Goal: Task Accomplishment & Management: Manage account settings

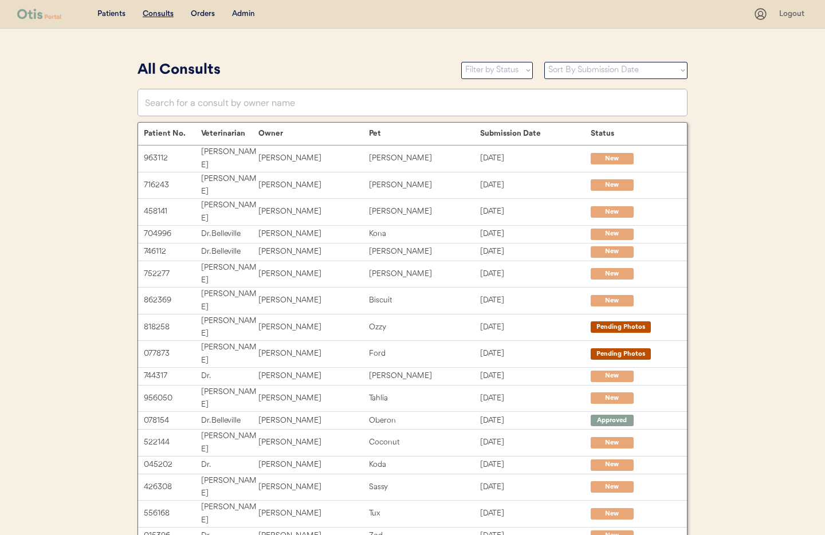
drag, startPoint x: 244, startPoint y: 15, endPoint x: 247, endPoint y: 22, distance: 7.2
click at [244, 15] on div "Admin" at bounding box center [243, 14] width 23 height 11
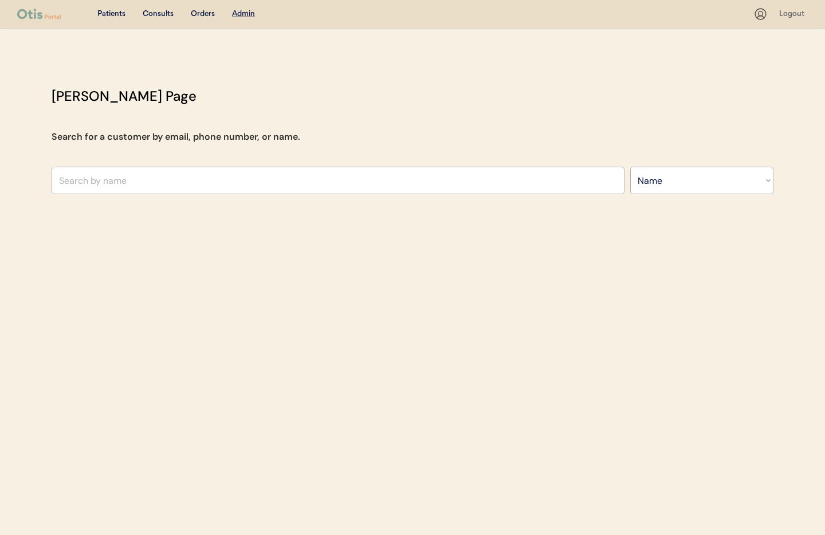
select select ""Name""
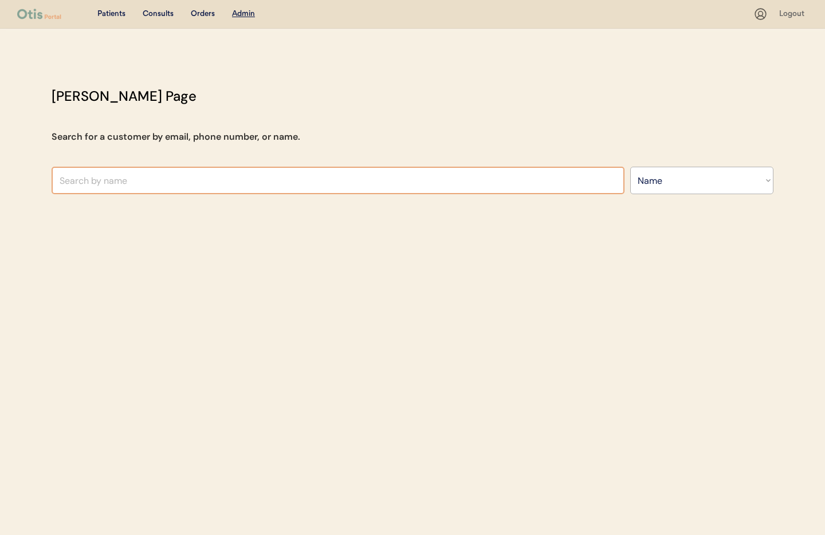
click at [210, 180] on input "text" at bounding box center [338, 180] width 573 height 27
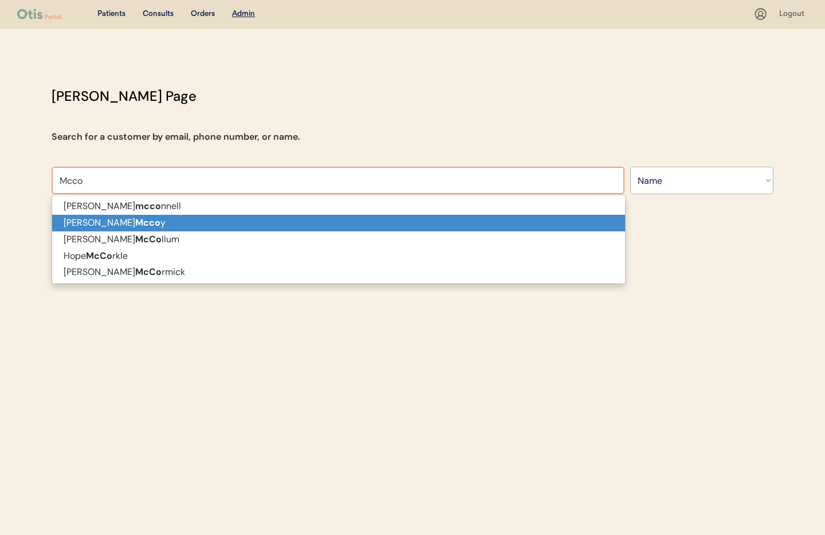
click at [159, 223] on p "Ashley Mcco y" at bounding box center [338, 223] width 573 height 17
type input "Ashley Mccoy"
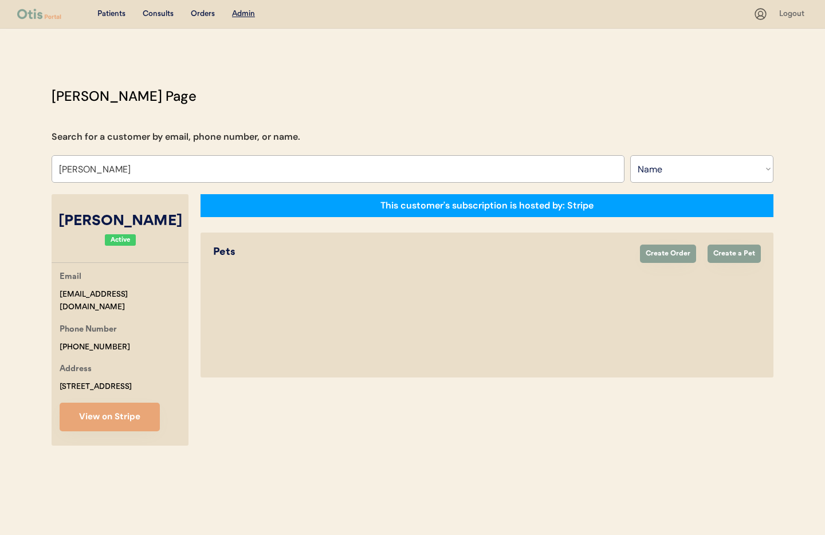
select select "true"
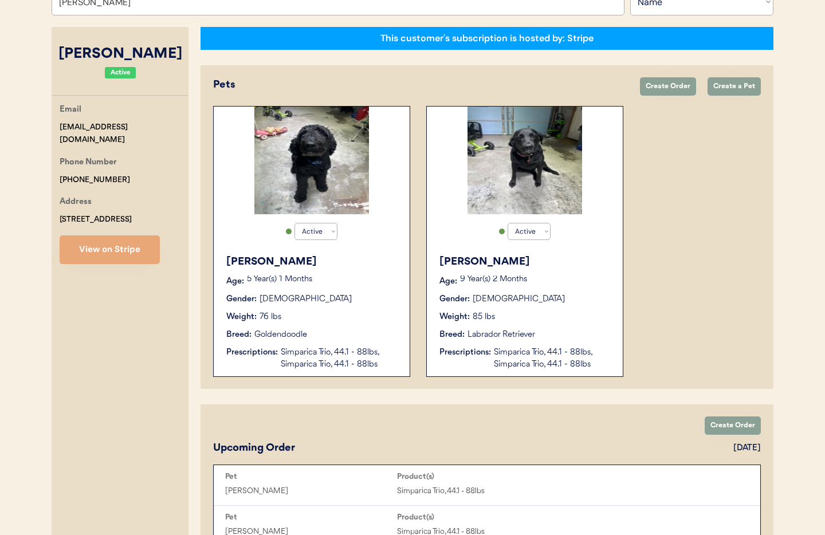
scroll to position [159, 0]
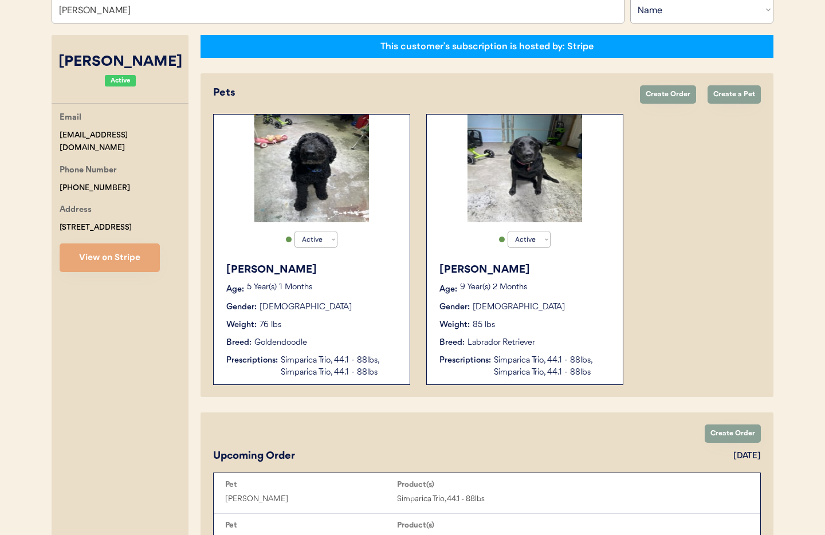
type input "[PERSON_NAME]"
click at [373, 320] on div "Weight: 76 lbs" at bounding box center [312, 325] width 172 height 12
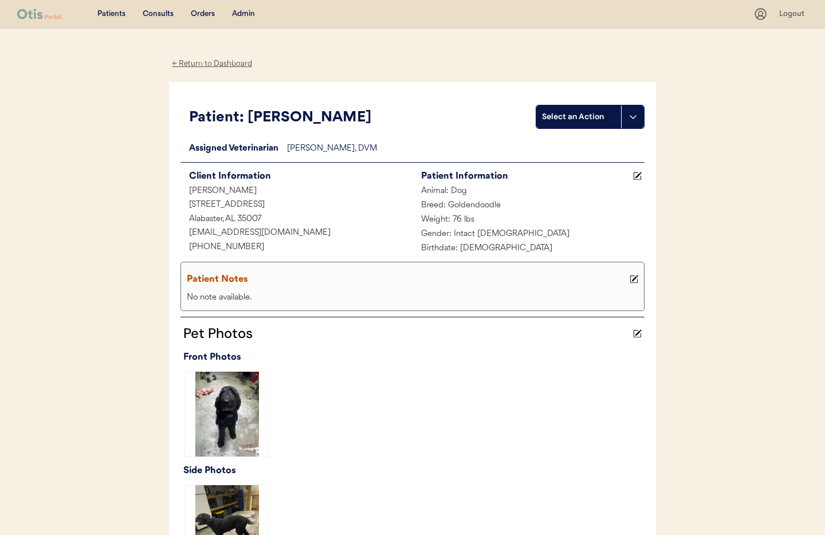
click at [192, 65] on div "← Return to Dashboard" at bounding box center [212, 63] width 86 height 13
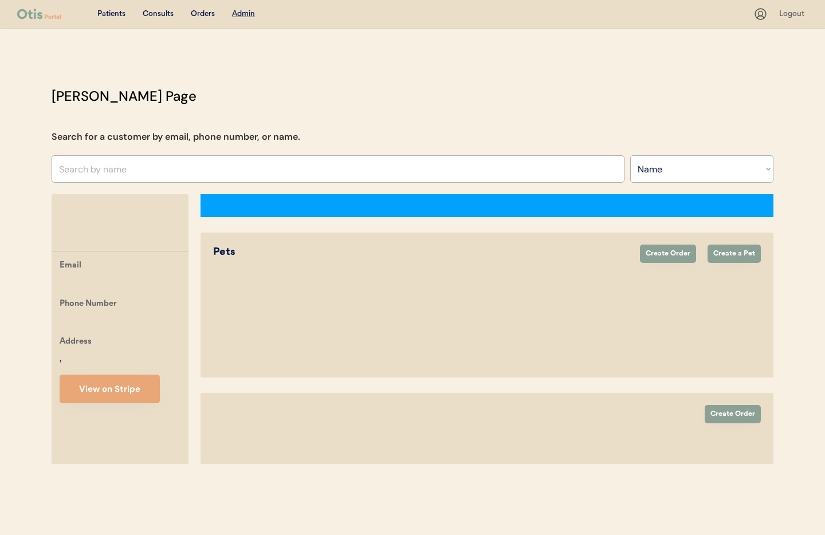
select select ""Name""
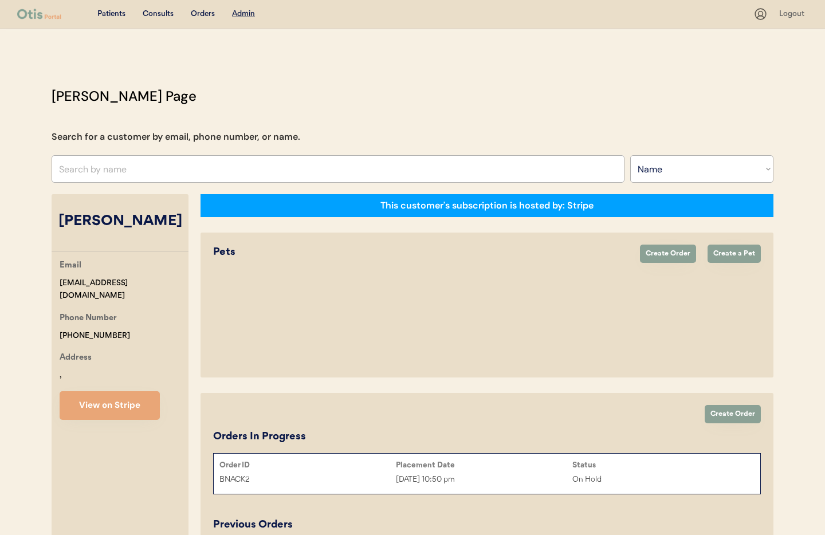
select select "true"
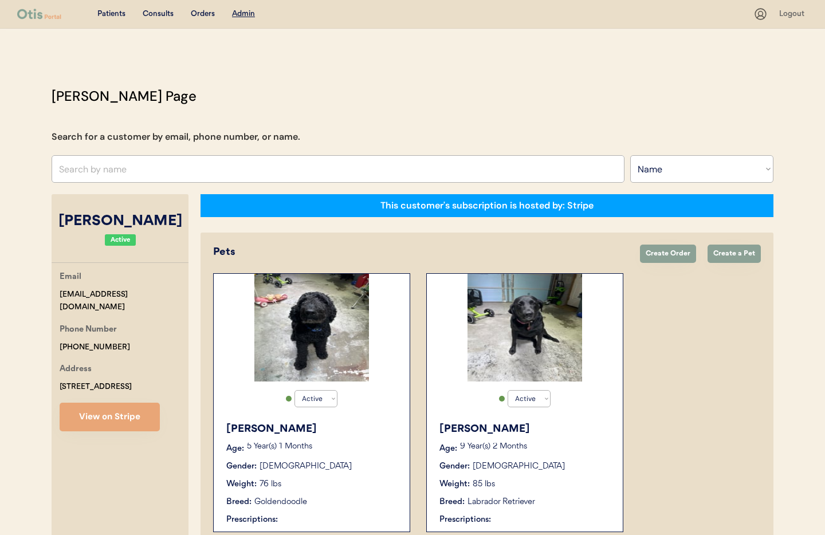
click at [553, 503] on div "Breed: Labrador Retriever" at bounding box center [525, 502] width 172 height 12
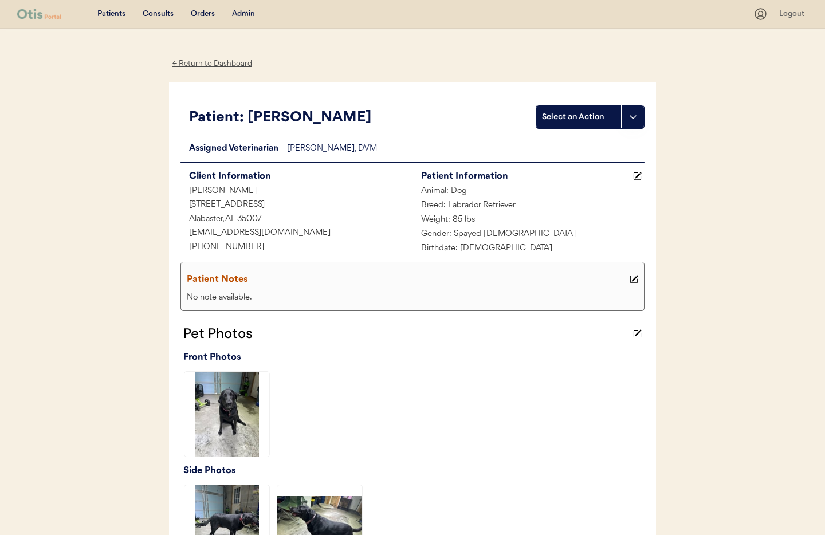
click at [210, 64] on div "← Return to Dashboard" at bounding box center [212, 63] width 86 height 13
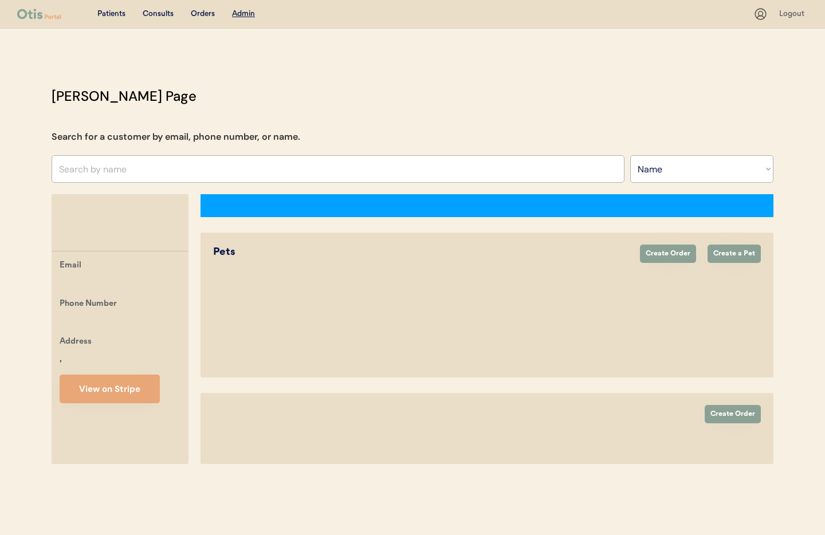
select select ""Name""
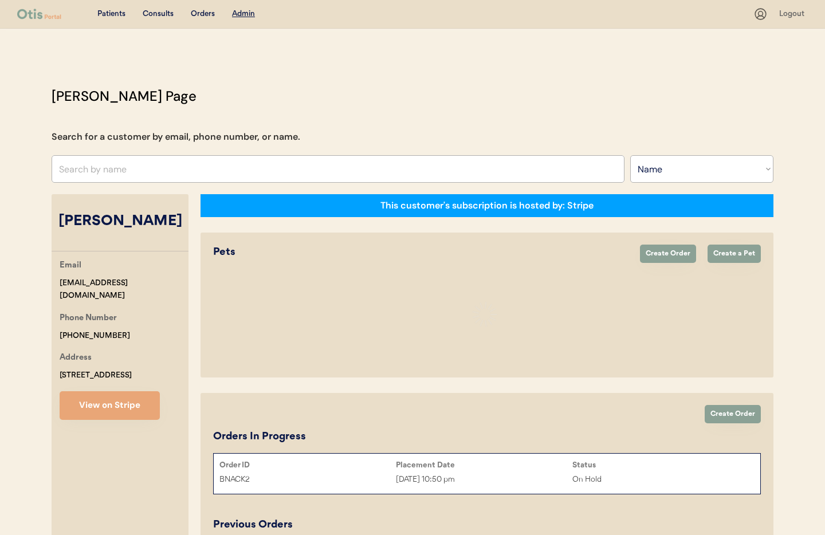
select select "true"
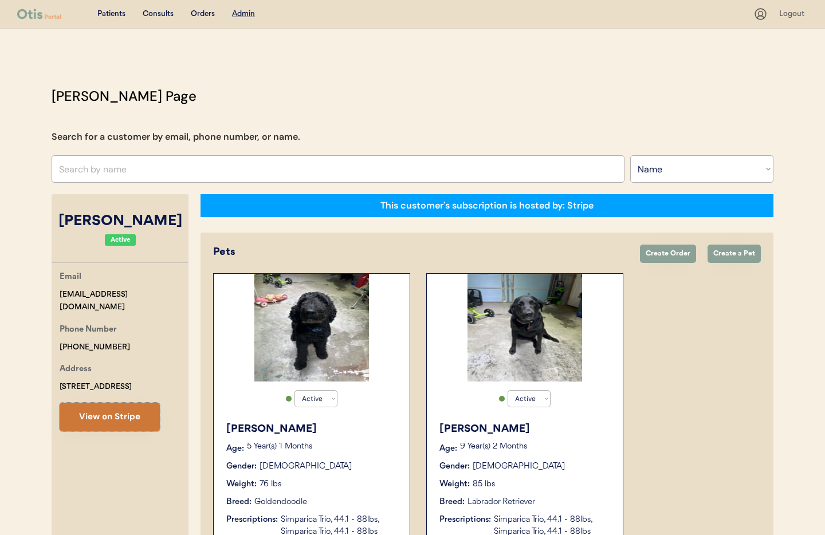
click at [131, 418] on button "View on Stripe" at bounding box center [110, 417] width 100 height 29
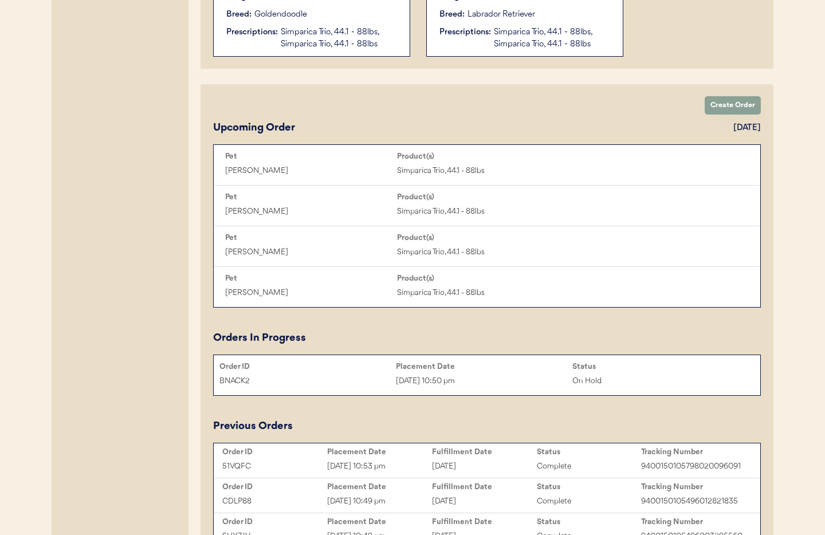
scroll to position [496, 0]
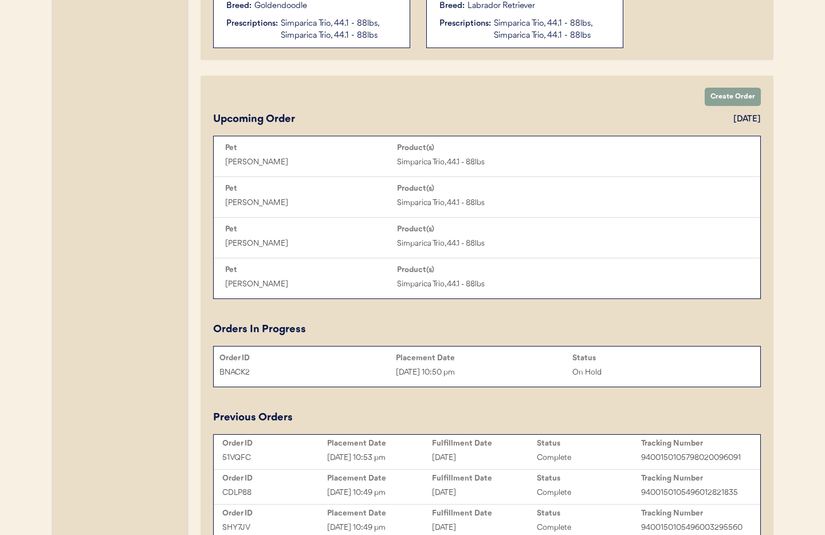
click at [465, 371] on div "Sep 11, 2025 10:50 pm" at bounding box center [484, 372] width 176 height 13
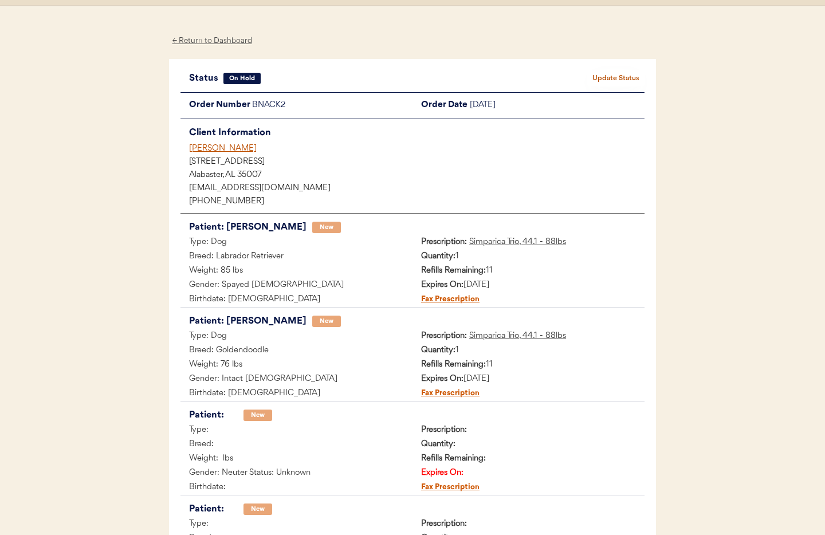
scroll to position [18, 0]
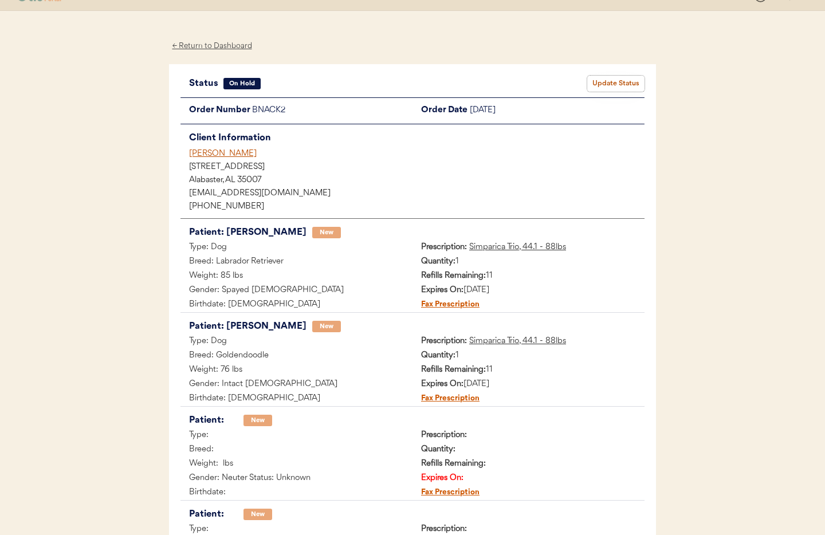
click at [615, 82] on button "Update Status" at bounding box center [615, 84] width 57 height 16
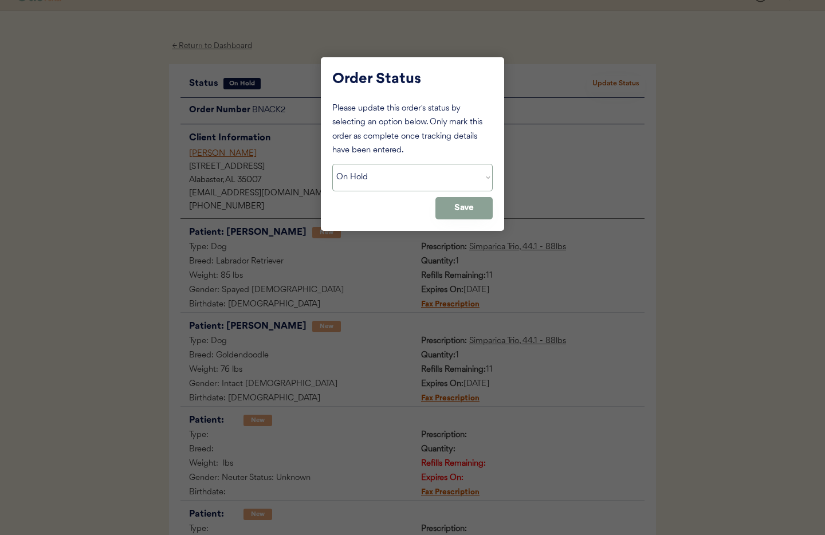
click at [374, 184] on select "Status On Hold New In Progress Complete Pending HW Consent Canceled" at bounding box center [412, 177] width 160 height 27
select select ""cancelled""
click at [332, 164] on select "Status On Hold New In Progress Complete Pending HW Consent Canceled" at bounding box center [412, 177] width 160 height 27
click at [465, 210] on button "Save" at bounding box center [463, 208] width 57 height 22
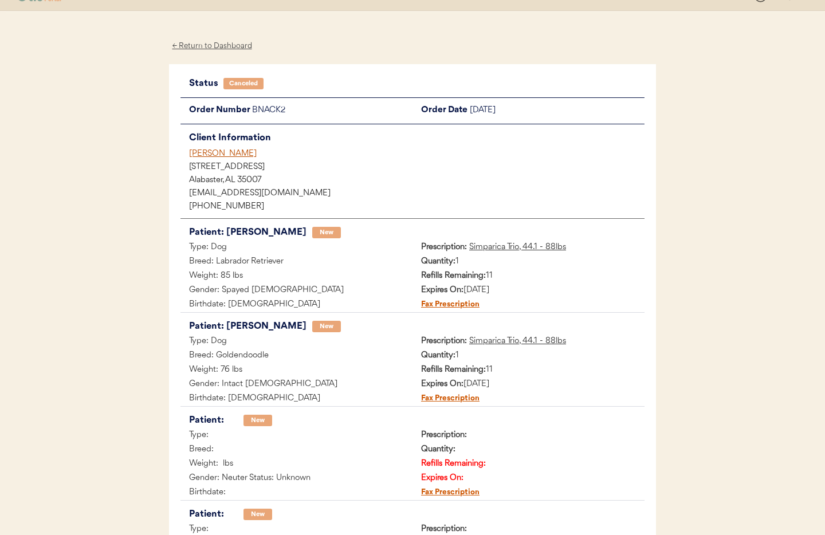
click at [210, 151] on div "Ashley Mccoy" at bounding box center [416, 154] width 455 height 12
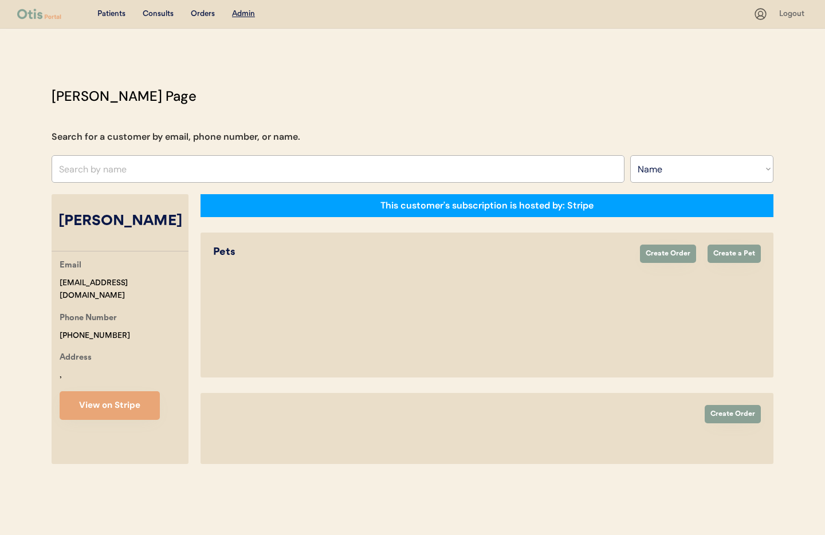
select select ""Name""
select select "true"
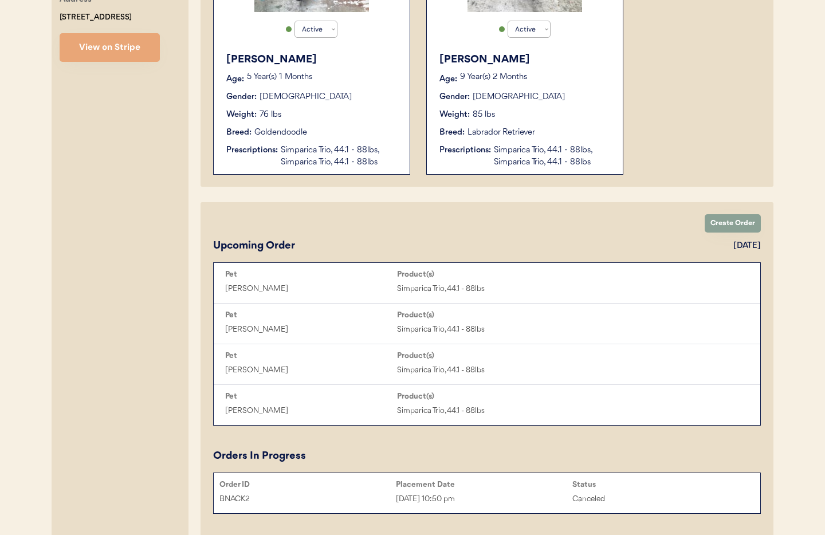
click at [719, 217] on button "Create Order" at bounding box center [733, 223] width 56 height 18
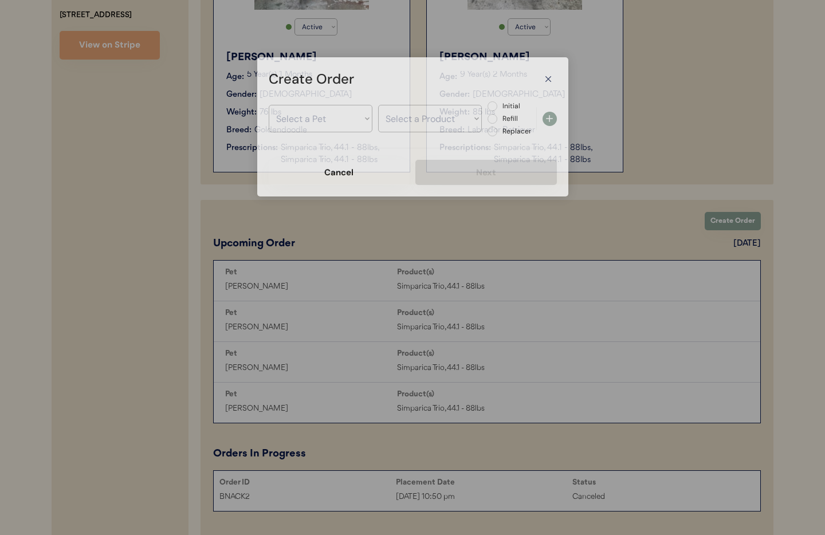
click at [719, 222] on div at bounding box center [412, 267] width 825 height 535
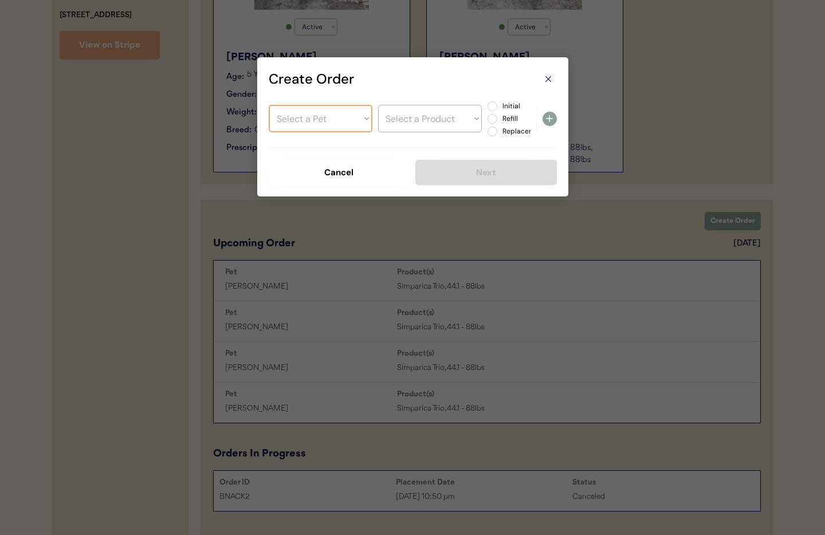
click at [318, 123] on select "Select a Pet Clyde Sadie" at bounding box center [321, 118] width 104 height 27
select select ""1348695171700984260__LOOKUP__1724158311300x821854517579743200""
click at [269, 105] on select "Select a Pet Clyde Sadie" at bounding box center [321, 118] width 104 height 27
click at [400, 119] on select "Select a Product Simparica Trio, 44.1 - 88lbs Simparica Trio, 44.1 - 88lbs" at bounding box center [430, 118] width 104 height 27
select select ""1348695171700984260__LOOKUP__1757606906603x981839628275810300""
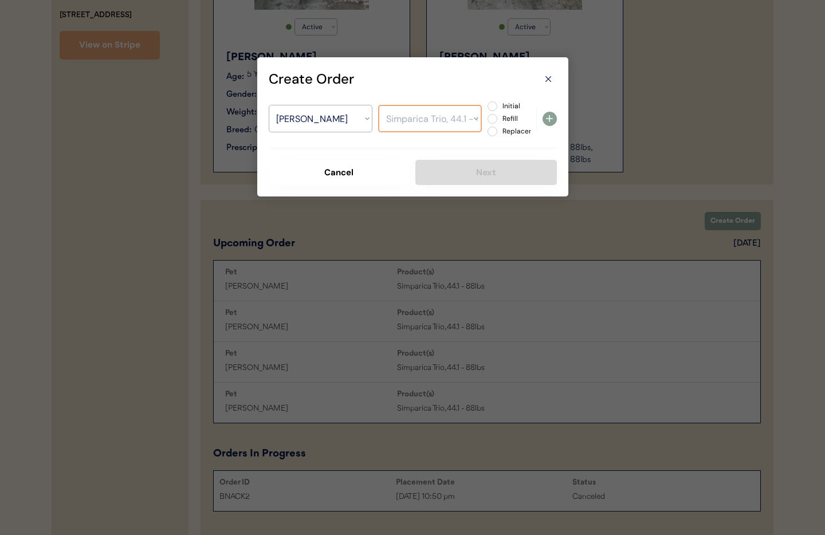
click at [378, 105] on select "Select a Product Simparica Trio, 44.1 - 88lbs Simparica Trio, 44.1 - 88lbs" at bounding box center [430, 118] width 104 height 27
drag, startPoint x: 493, startPoint y: 107, endPoint x: 514, endPoint y: 111, distance: 22.1
click at [499, 107] on label "Initial" at bounding box center [524, 106] width 50 height 7
click at [486, 107] on input "Initial" at bounding box center [482, 106] width 7 height 7
radio input "true"
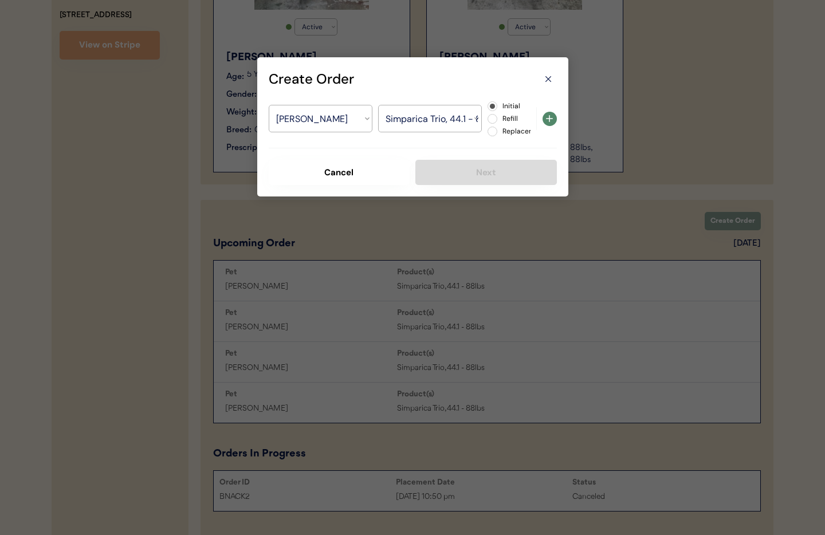
click at [542, 119] on icon at bounding box center [549, 119] width 14 height 14
select select ""PLACEHOLDER_1427118222253""
radio input "false"
select select ""PLACEHOLDER_1427118222253""
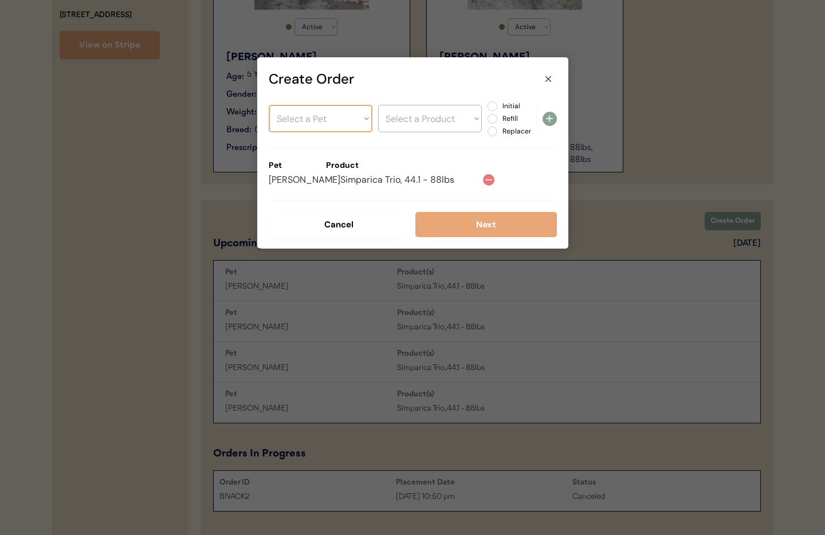
click at [312, 116] on select "Select a Pet Clyde Sadie" at bounding box center [321, 118] width 104 height 27
select select ""1348695171700984260__LOOKUP__1724158352868x665419822008893400""
click at [269, 105] on select "Select a Pet Clyde Sadie" at bounding box center [321, 118] width 104 height 27
click at [412, 123] on select "Select a Product Simparica Trio, 44.1 - 88lbs Simparica Trio, 44.1 - 88lbs" at bounding box center [430, 118] width 104 height 27
select select ""1348695171700984260__LOOKUP__1757607215403x949573948127313900""
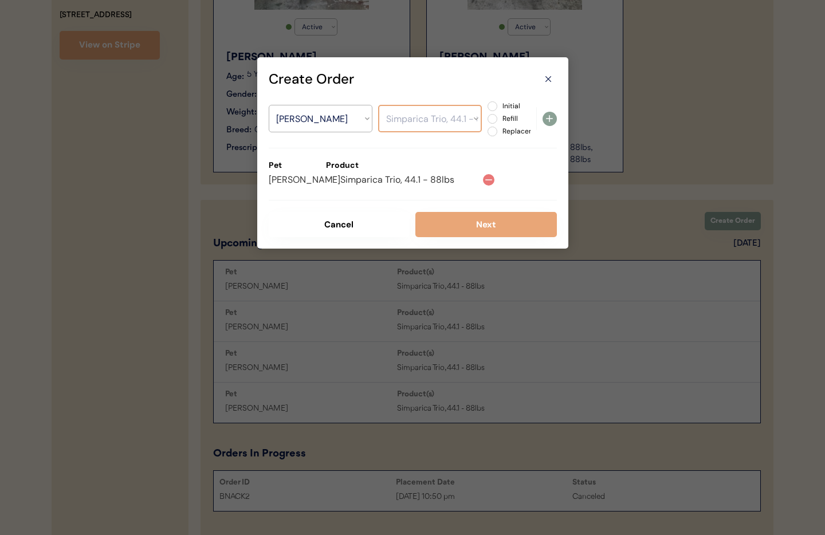
click at [378, 105] on select "Select a Product Simparica Trio, 44.1 - 88lbs Simparica Trio, 44.1 - 88lbs" at bounding box center [430, 118] width 104 height 27
click at [499, 105] on label "Initial" at bounding box center [524, 106] width 50 height 7
click at [486, 105] on input "Initial" at bounding box center [482, 106] width 7 height 7
radio input "true"
click at [546, 121] on icon at bounding box center [549, 119] width 14 height 14
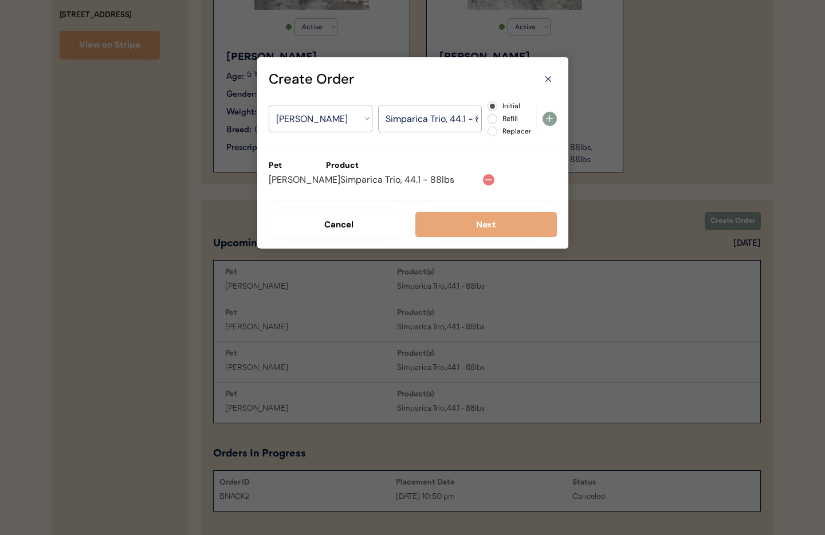
select select ""PLACEHOLDER_1427118222253""
radio input "false"
select select ""PLACEHOLDER_1427118222253""
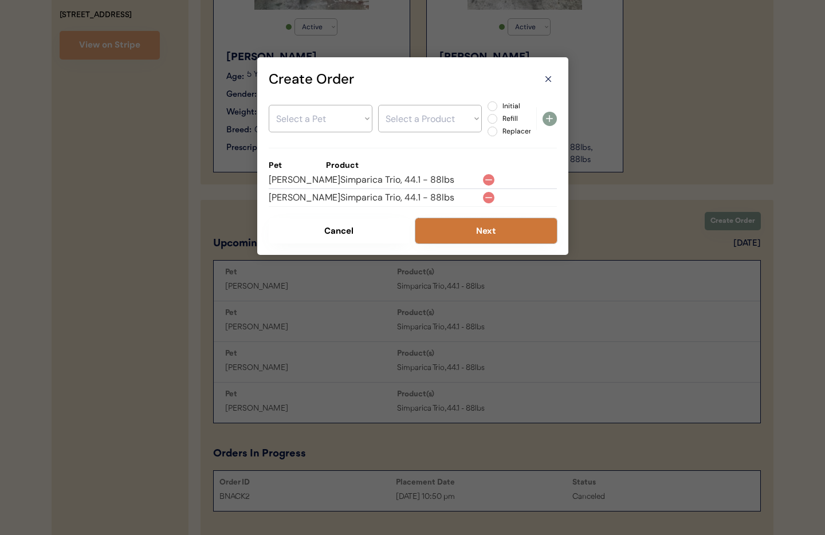
click at [481, 232] on button "Next" at bounding box center [485, 230] width 141 height 25
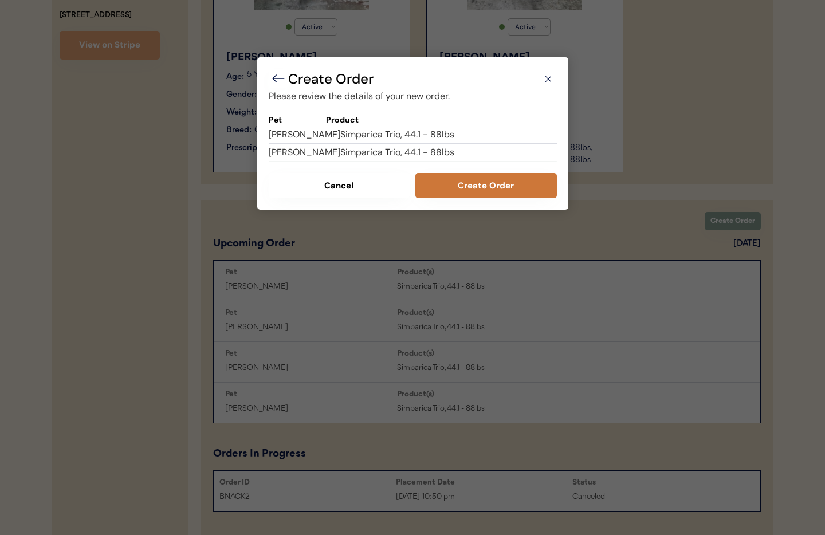
click at [483, 191] on button "Create Order" at bounding box center [485, 185] width 141 height 25
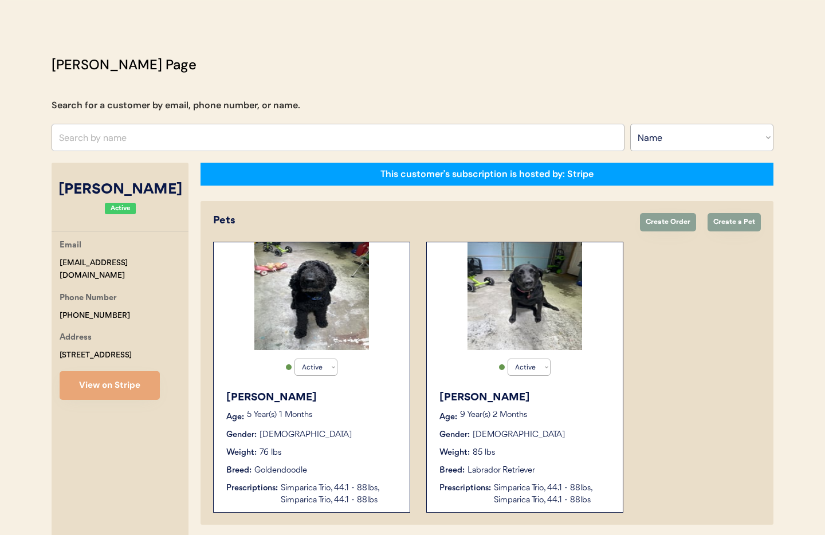
scroll to position [0, 0]
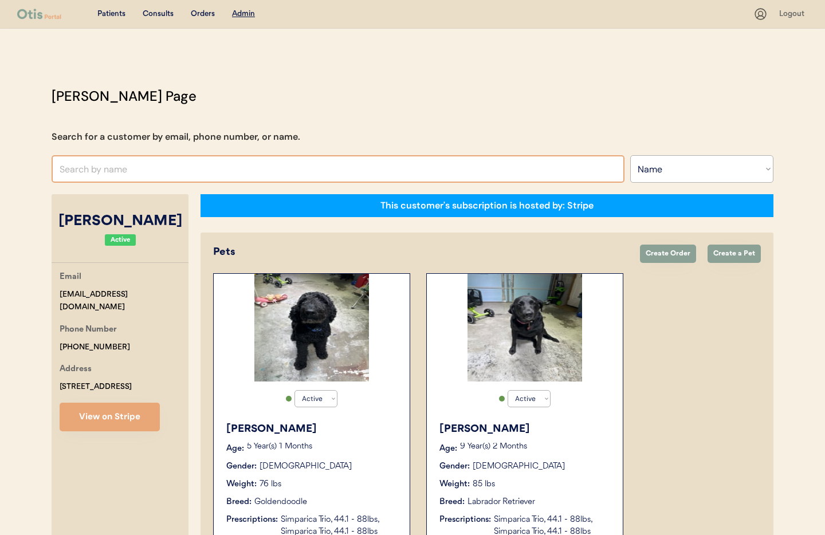
click at [191, 174] on input "text" at bounding box center [338, 168] width 573 height 27
type input "Jame"
type input "James Williams"
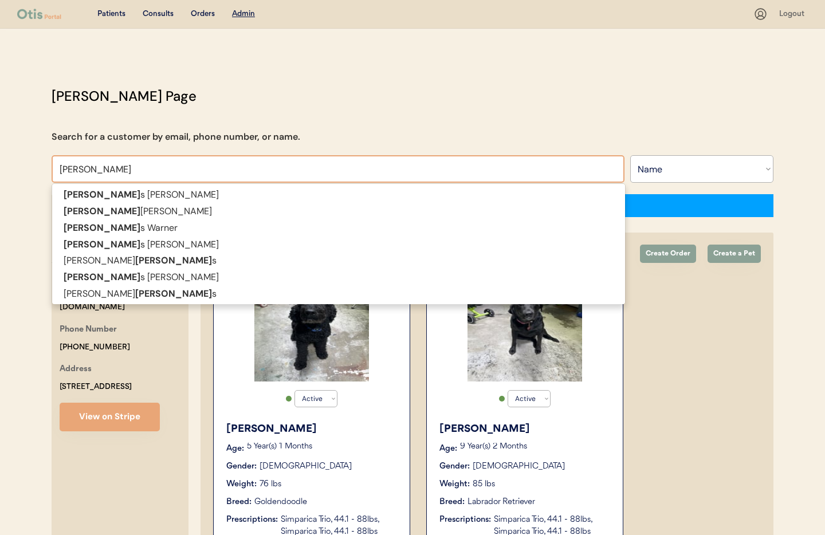
type input "James"
type input "James E"
type input "[PERSON_NAME]"
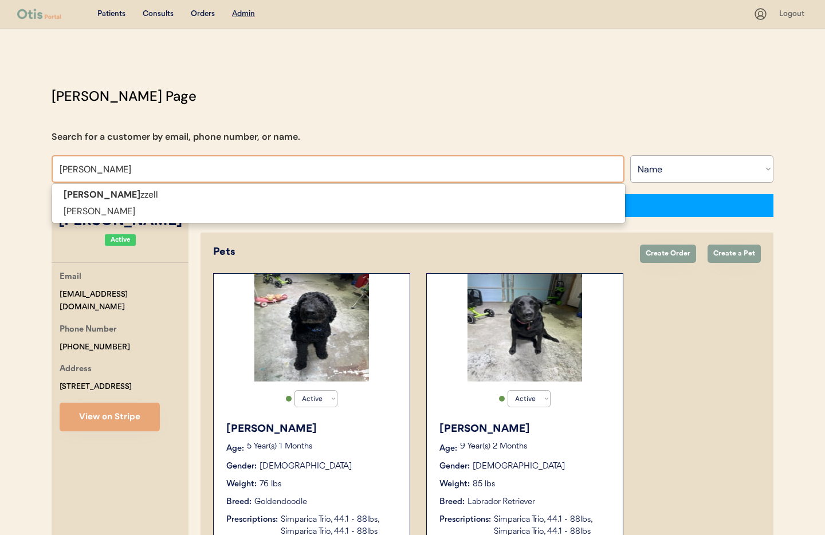
type input "James Ez"
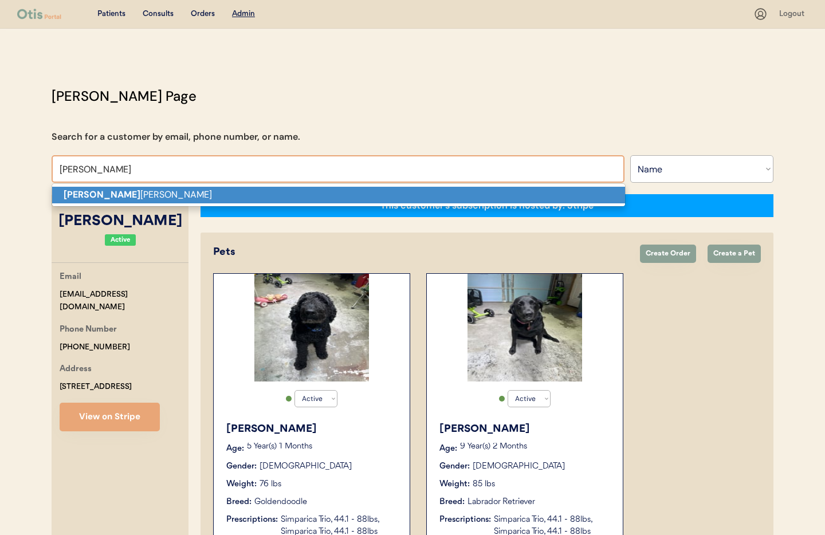
click at [177, 196] on p "James Ez zell" at bounding box center [338, 195] width 573 height 17
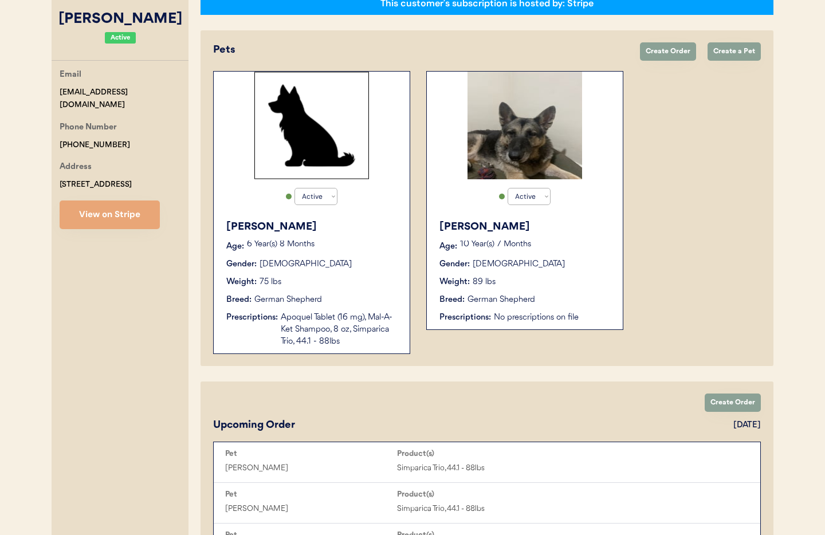
scroll to position [247, 0]
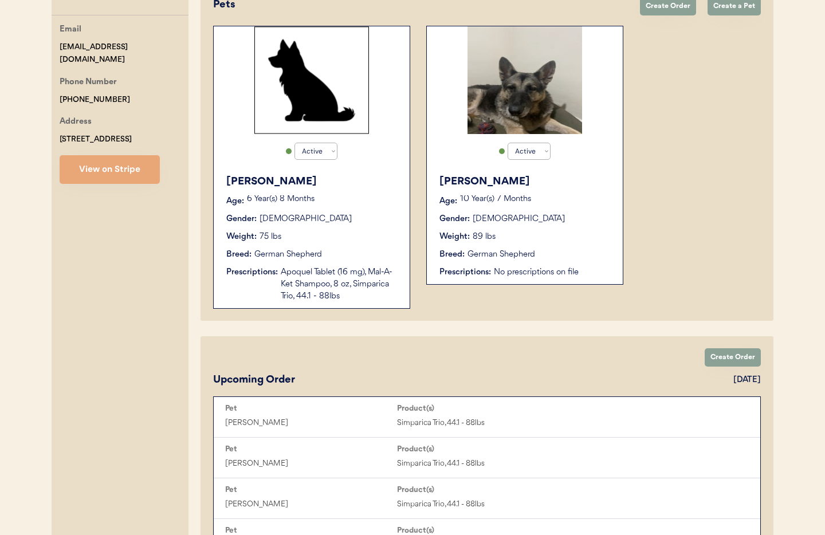
type input "[PERSON_NAME]"
click at [350, 237] on div "Weight: 75 lbs" at bounding box center [312, 237] width 172 height 12
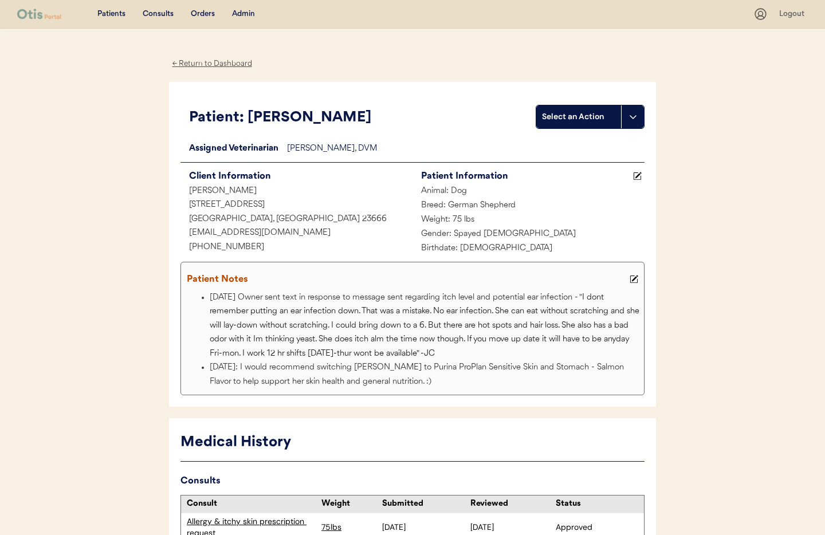
click at [196, 62] on div "← Return to Dashboard" at bounding box center [212, 63] width 86 height 13
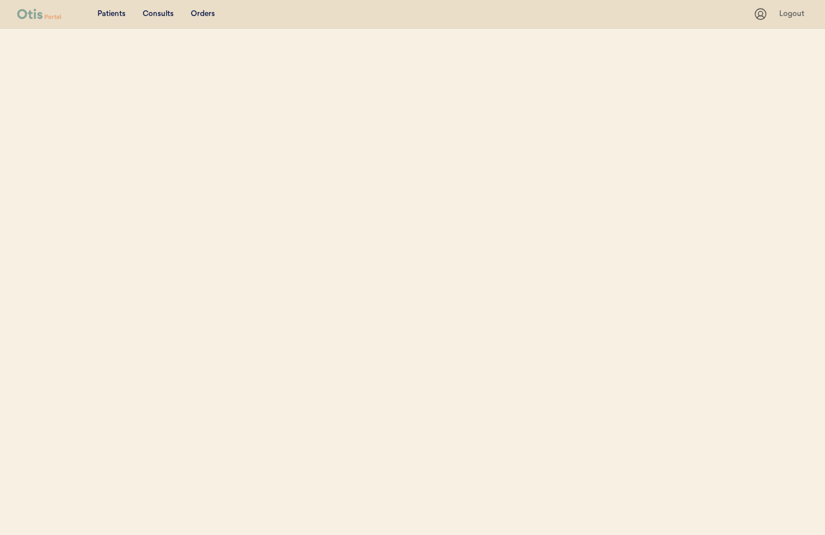
select select ""Name""
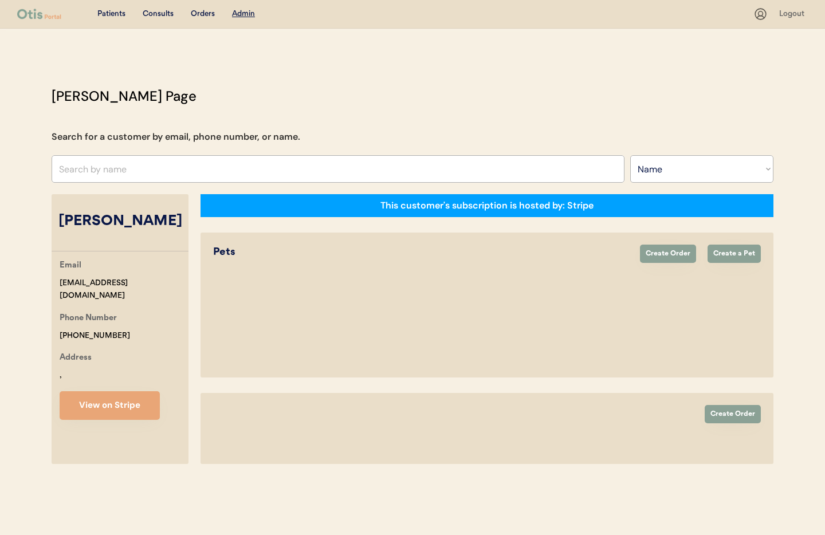
select select "true"
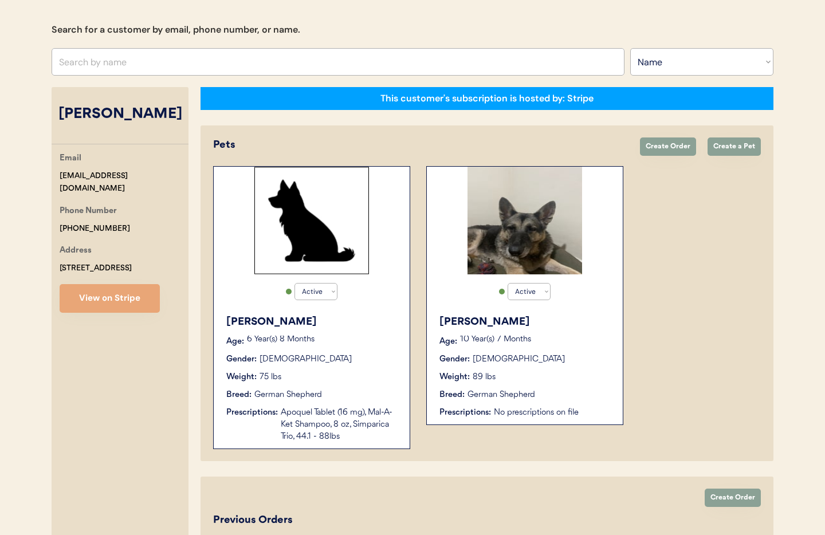
scroll to position [210, 0]
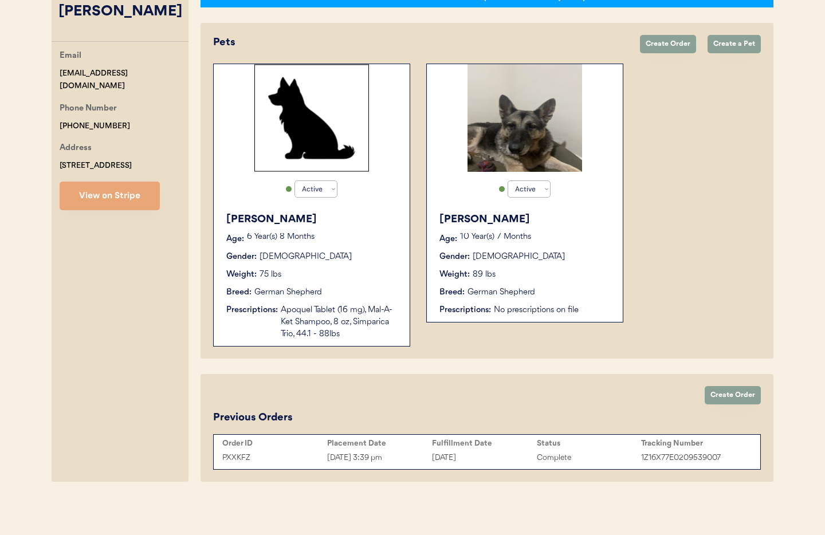
click at [561, 251] on div "Gender: [DEMOGRAPHIC_DATA]" at bounding box center [525, 257] width 172 height 12
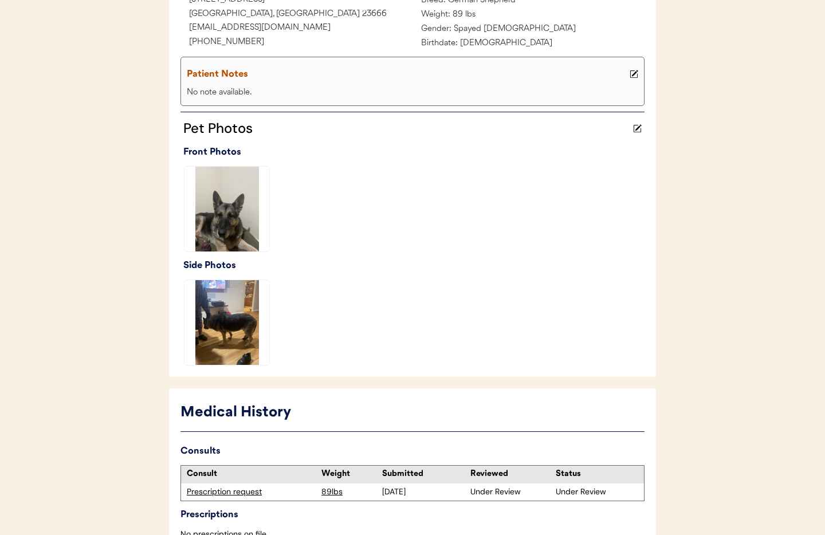
scroll to position [279, 0]
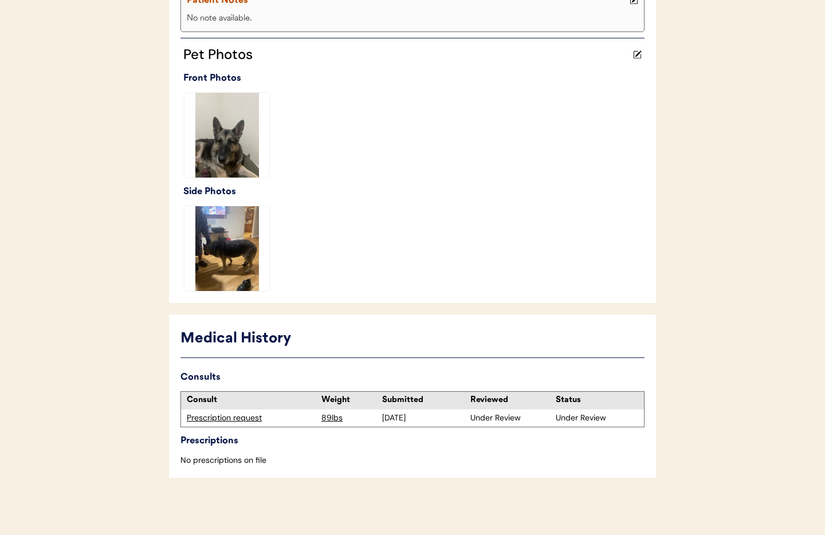
click at [244, 418] on div "Prescription request" at bounding box center [251, 417] width 129 height 11
